Goal: Task Accomplishment & Management: Manage account settings

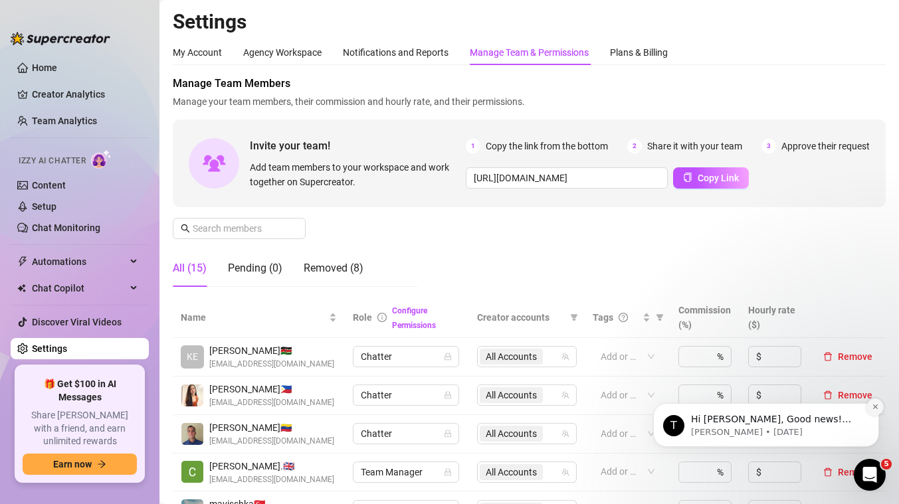
click at [877, 407] on icon "Dismiss notification" at bounding box center [875, 406] width 7 height 7
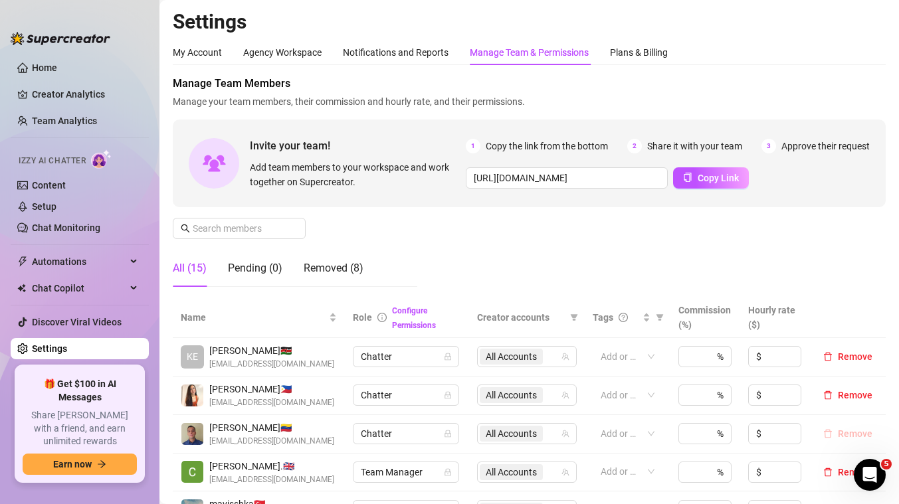
click at [842, 430] on span "Remove" at bounding box center [855, 433] width 35 height 11
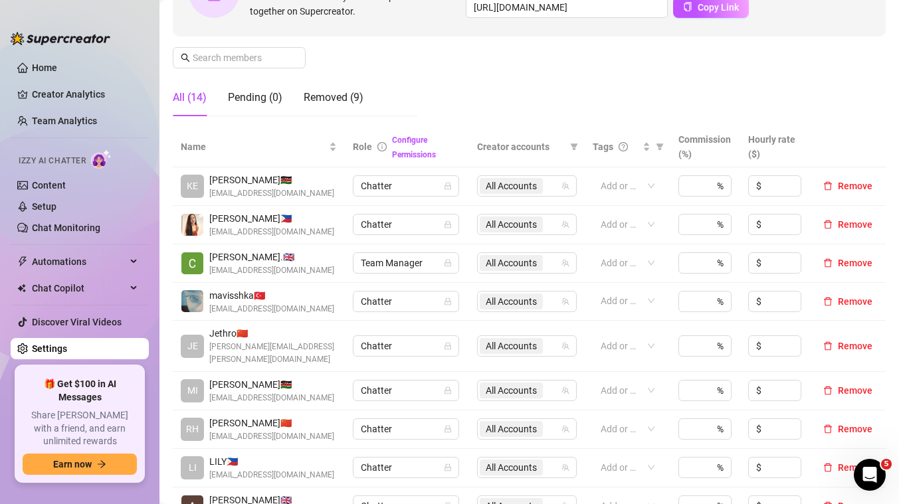
scroll to position [175, 0]
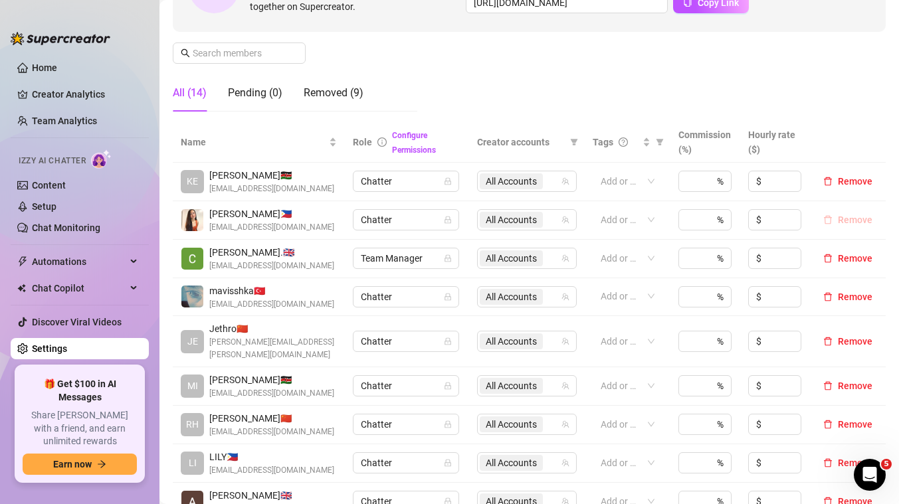
click at [832, 217] on icon "delete" at bounding box center [827, 219] width 9 height 9
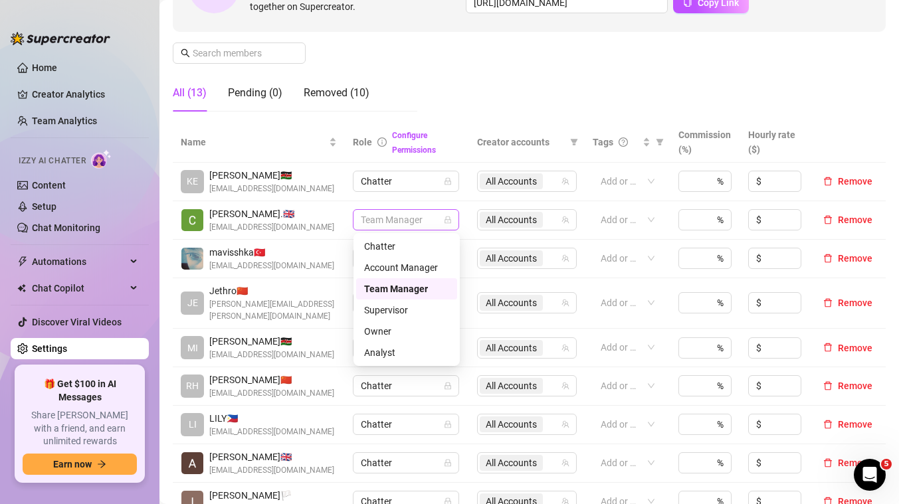
click at [442, 221] on span "Team Manager" at bounding box center [406, 220] width 90 height 20
click at [338, 90] on div "Removed (10)" at bounding box center [337, 93] width 66 height 16
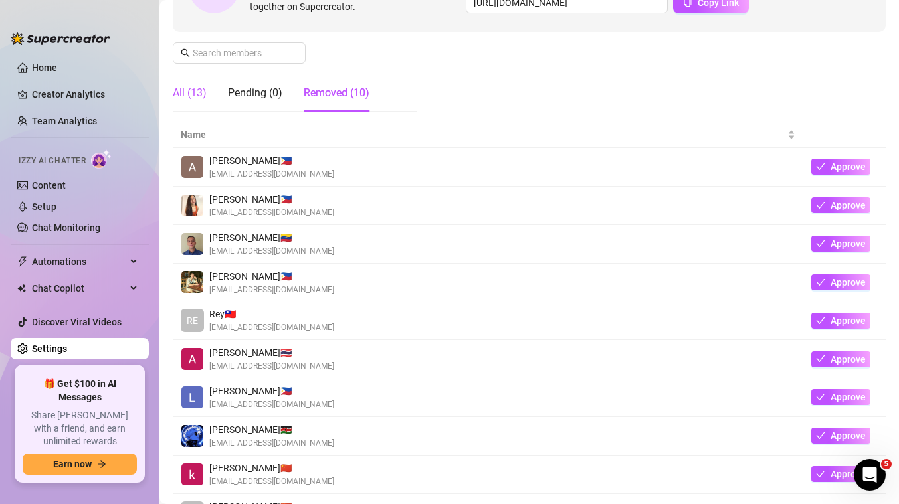
click at [197, 96] on div "All (13)" at bounding box center [190, 93] width 34 height 16
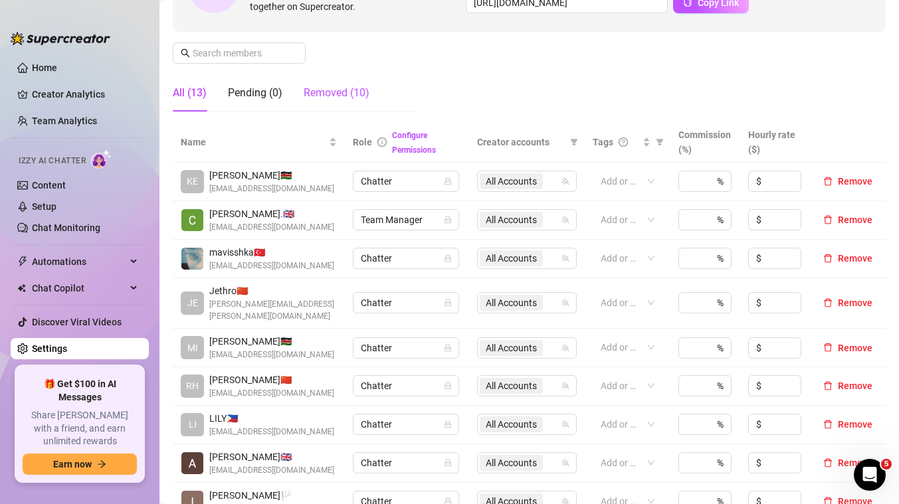
click at [332, 94] on div "Removed (10)" at bounding box center [337, 93] width 66 height 16
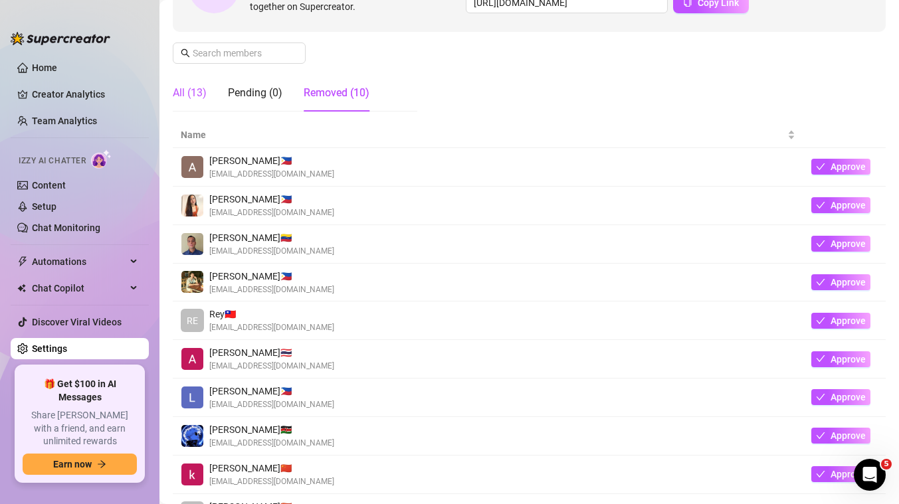
click at [190, 97] on div "All (13)" at bounding box center [190, 93] width 34 height 16
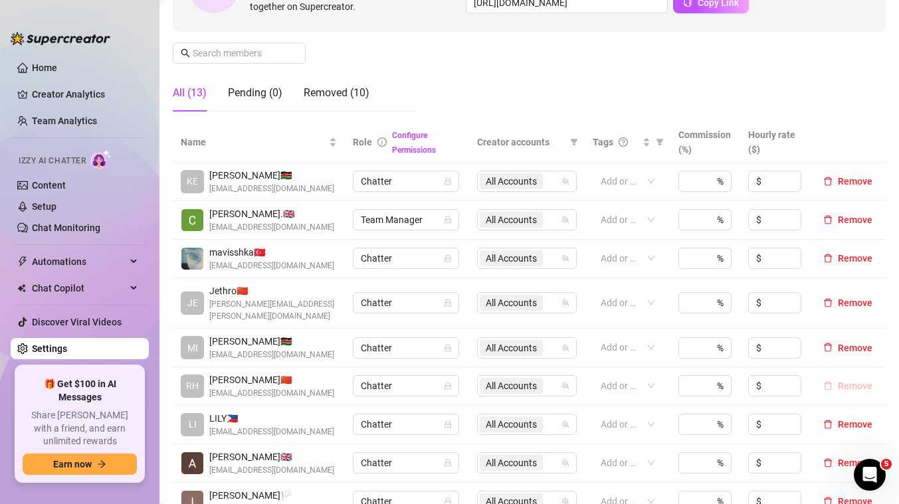
click at [834, 378] on button "Remove" at bounding box center [848, 386] width 60 height 16
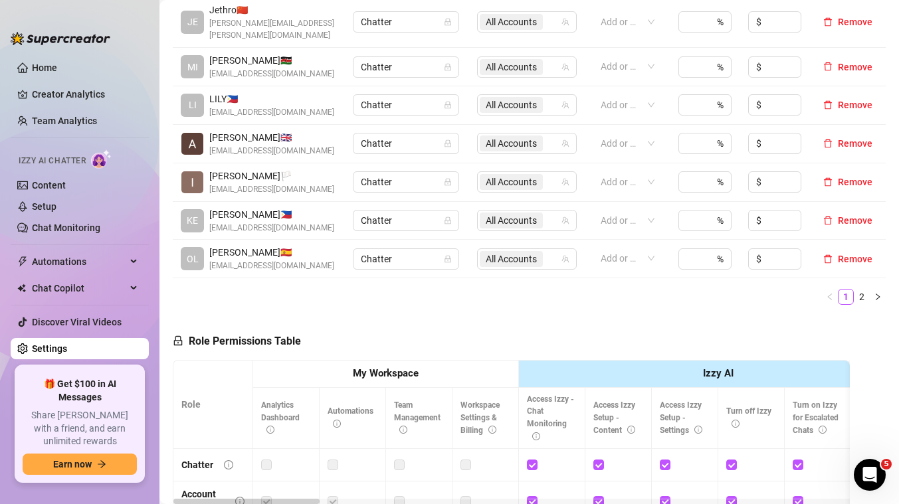
scroll to position [458, 0]
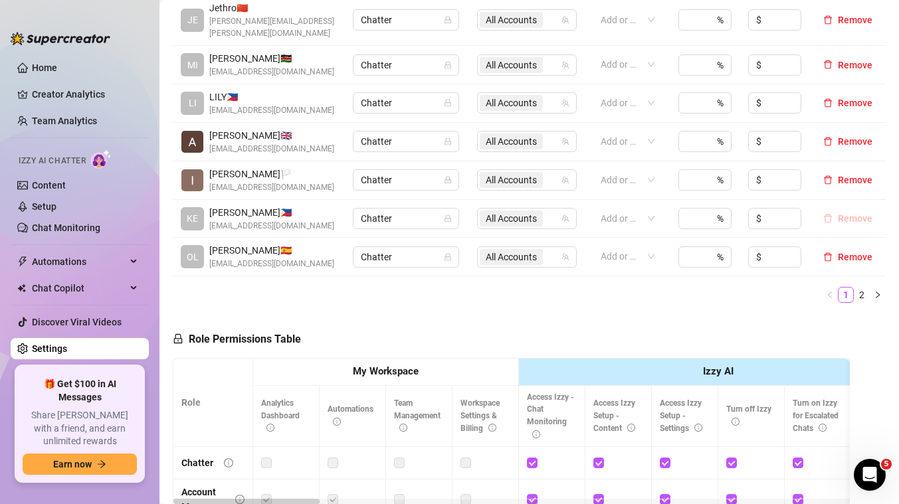
click at [860, 213] on span "Remove" at bounding box center [855, 218] width 35 height 11
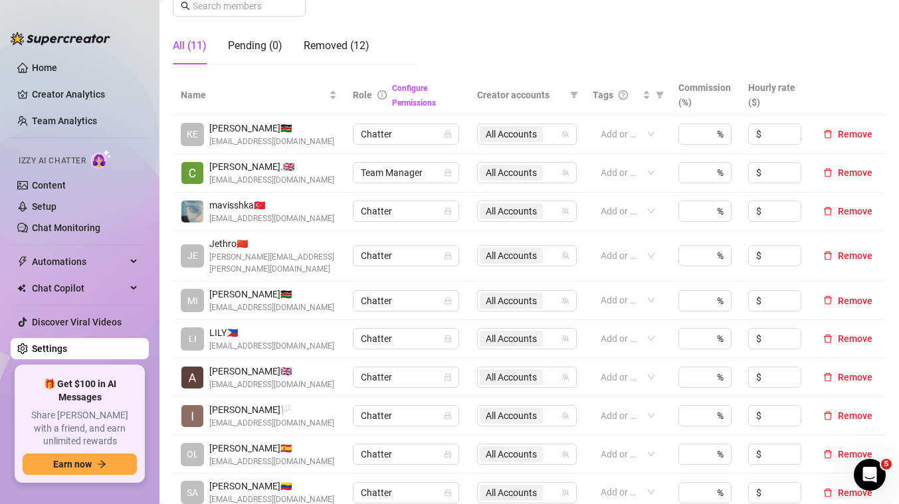
scroll to position [231, 0]
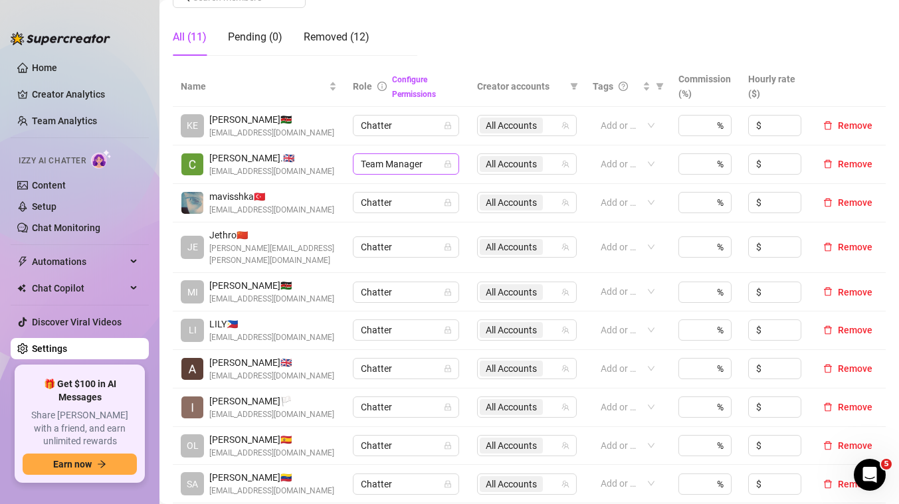
click at [452, 164] on icon "lock" at bounding box center [448, 164] width 8 height 8
click at [446, 167] on icon "lock" at bounding box center [448, 164] width 8 height 8
click at [449, 165] on icon "lock" at bounding box center [448, 164] width 8 height 8
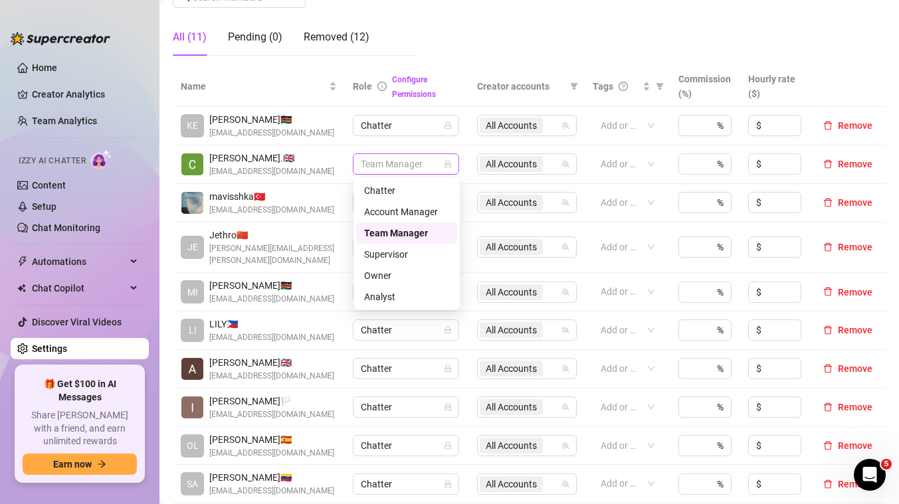
click at [405, 172] on span "Team Manager" at bounding box center [406, 164] width 90 height 20
click at [380, 260] on div "Supervisor" at bounding box center [406, 254] width 85 height 15
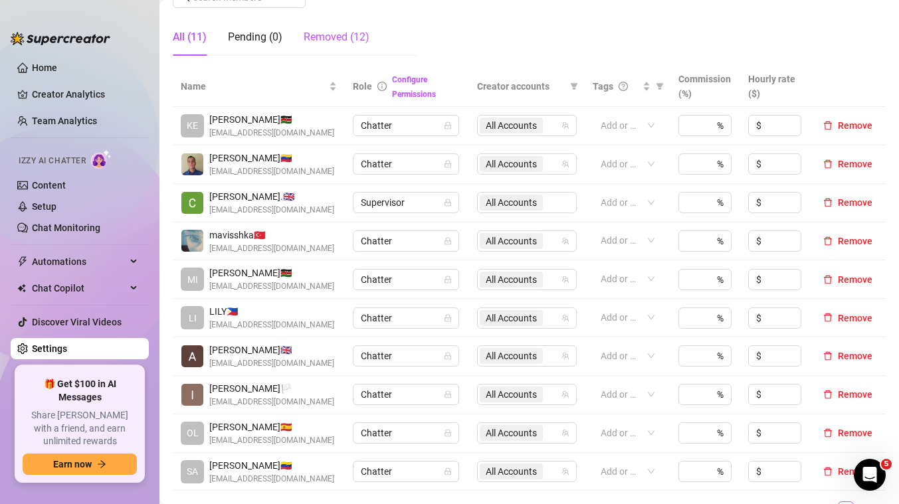
click at [321, 36] on div "Removed (12)" at bounding box center [337, 37] width 66 height 16
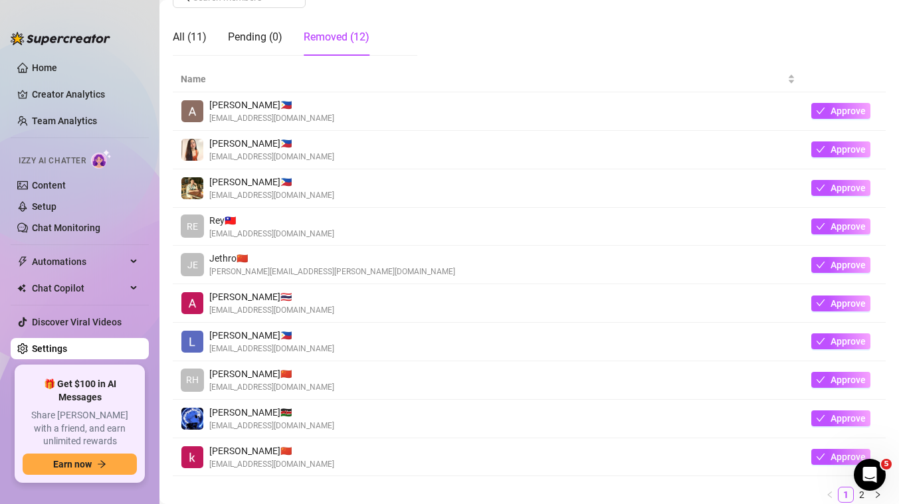
click at [190, 151] on img at bounding box center [192, 150] width 22 height 22
click at [217, 141] on span "[PERSON_NAME] 🇵🇭" at bounding box center [271, 143] width 125 height 15
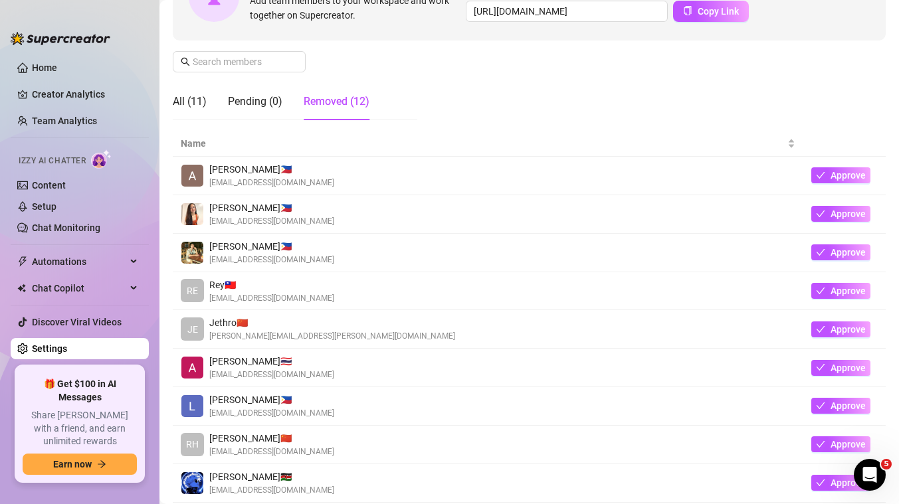
scroll to position [162, 0]
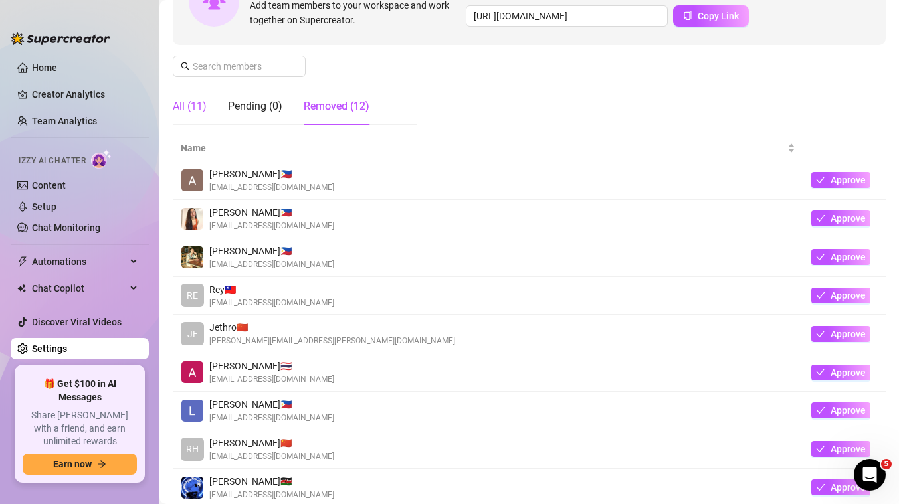
click at [201, 109] on div "All (11)" at bounding box center [190, 106] width 34 height 16
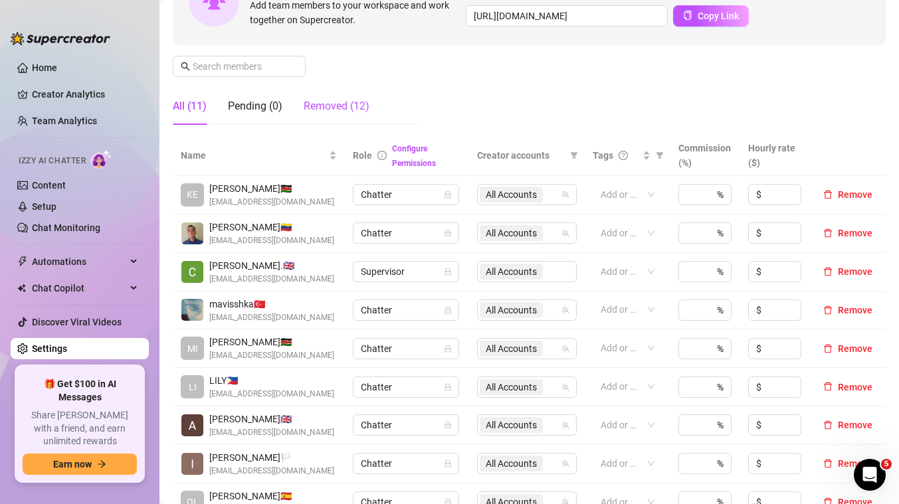
click at [356, 110] on div "Removed (12)" at bounding box center [337, 106] width 66 height 16
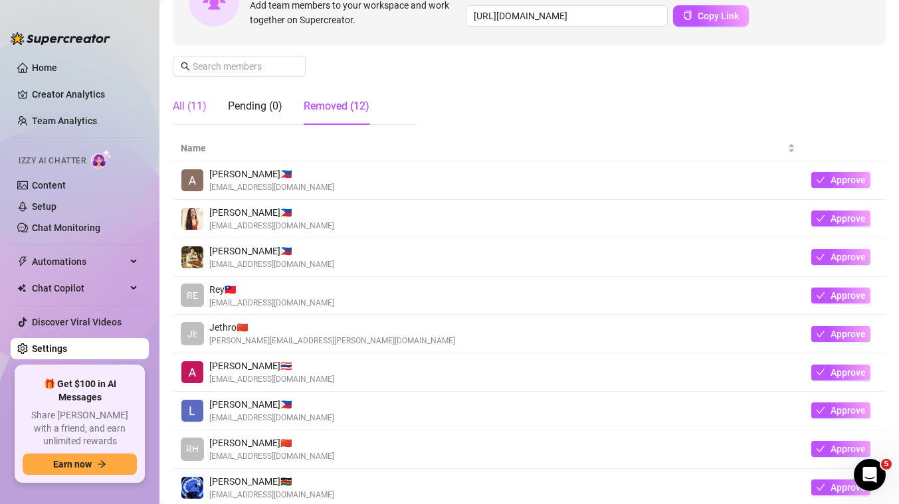
click at [192, 106] on div "All (11)" at bounding box center [190, 106] width 34 height 16
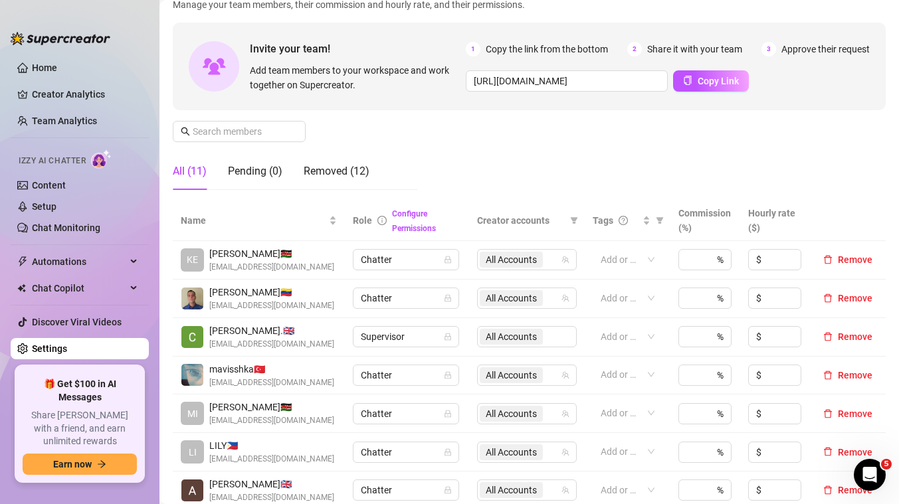
scroll to position [0, 0]
